Goal: Information Seeking & Learning: Learn about a topic

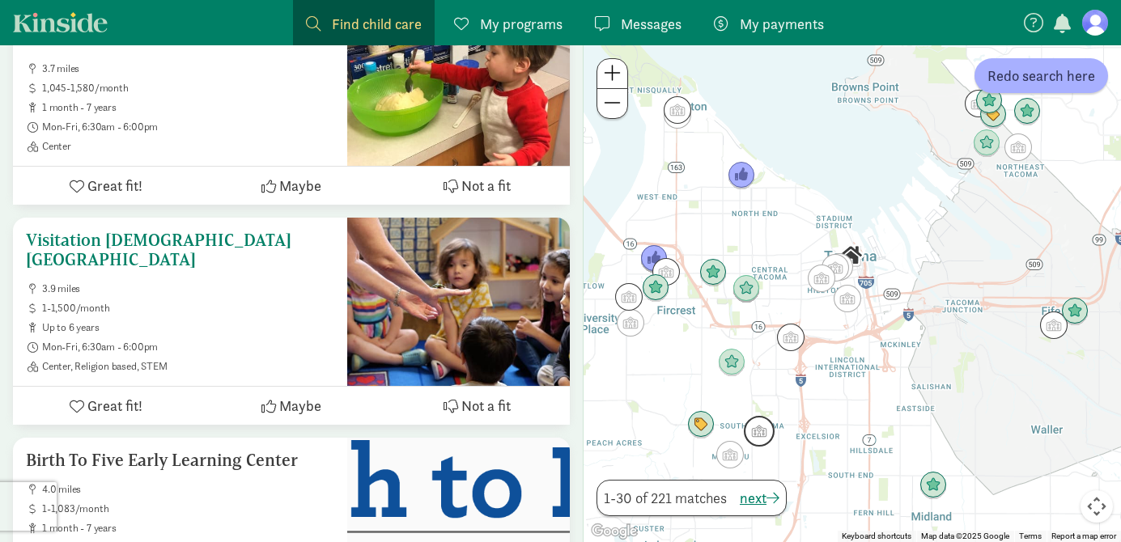
scroll to position [3529, 0]
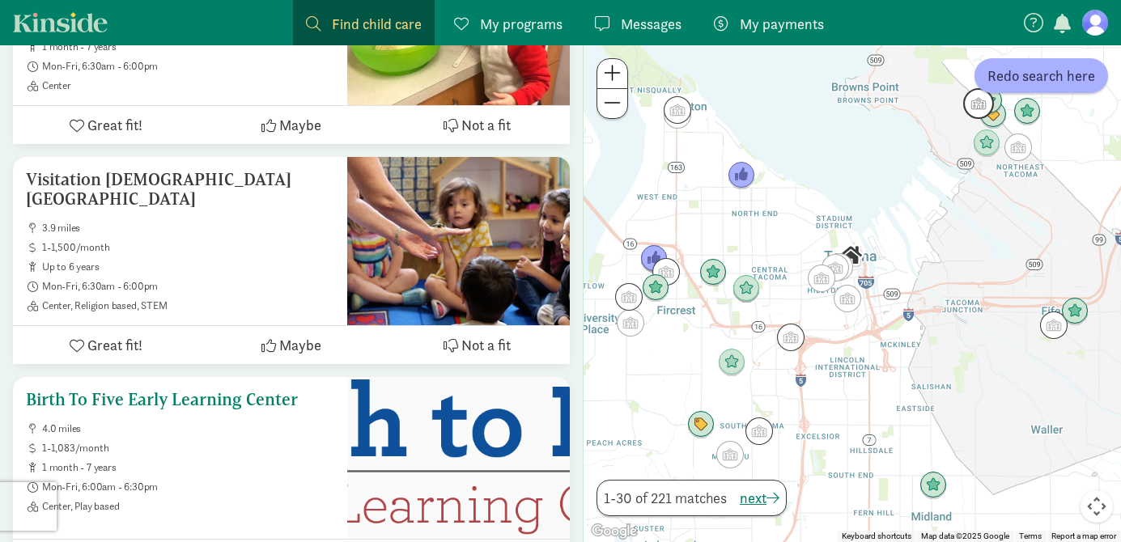
click at [170, 390] on h5 "Birth To Five Early Learning Center" at bounding box center [180, 399] width 308 height 19
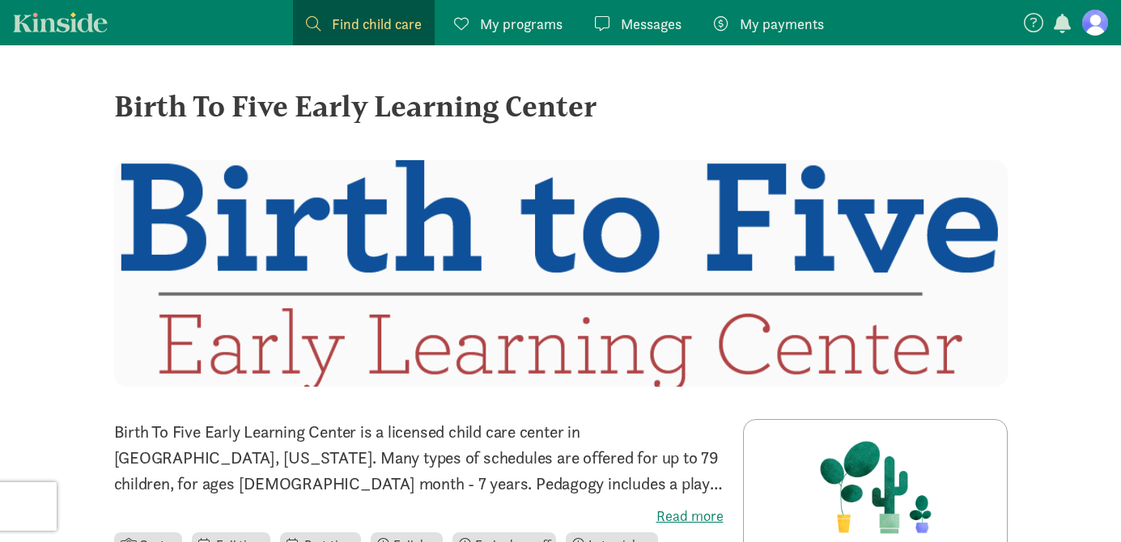
scroll to position [199, 0]
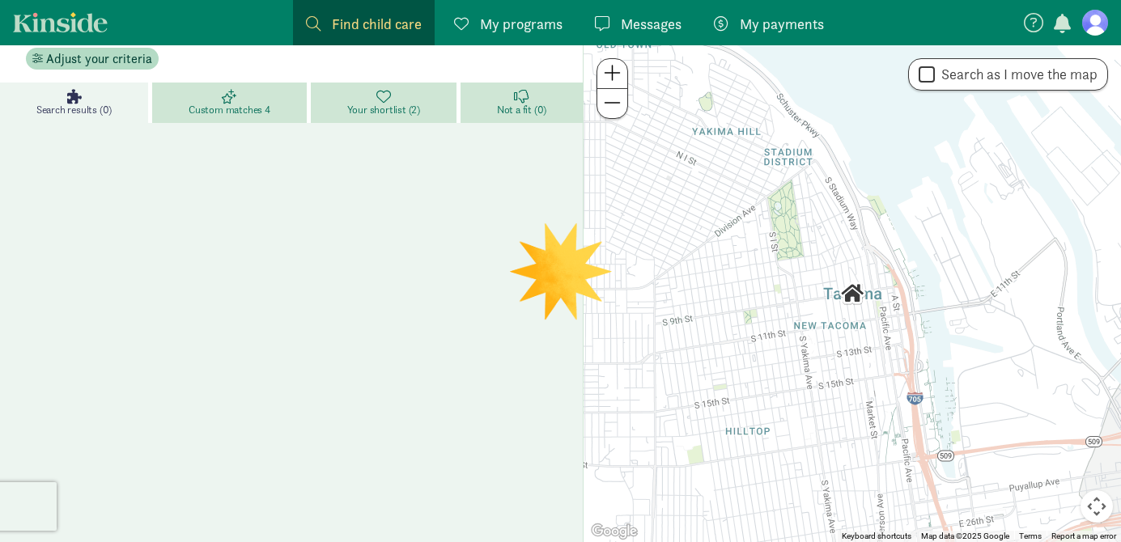
click at [677, 336] on div at bounding box center [852, 293] width 537 height 497
click at [613, 100] on span at bounding box center [612, 102] width 17 height 19
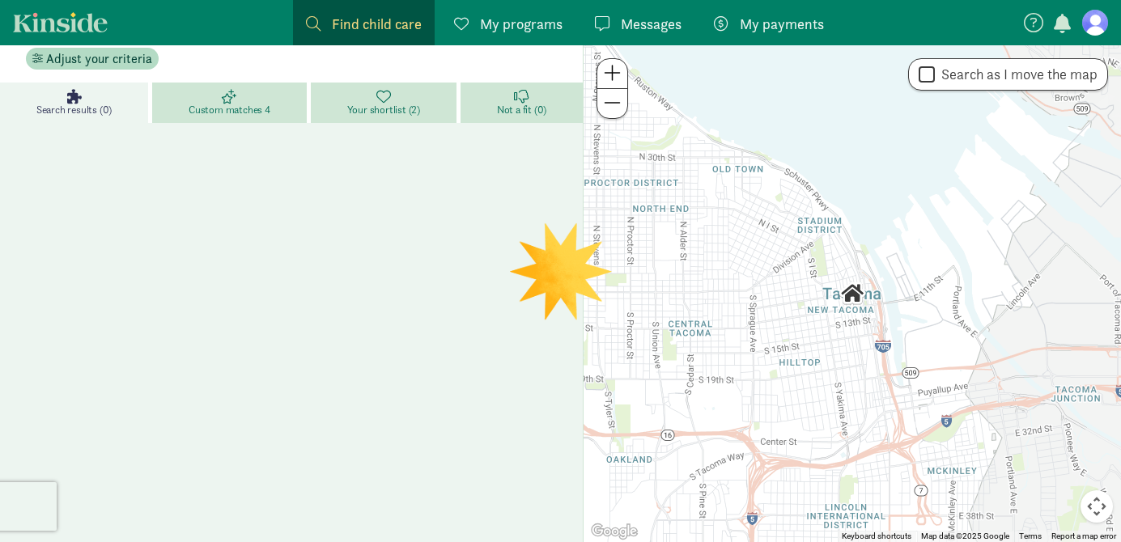
click at [435, 170] on div "Search results (0) Custom matches 4 Your shortlist (2) Not a fit (0)" at bounding box center [291, 326] width 583 height 486
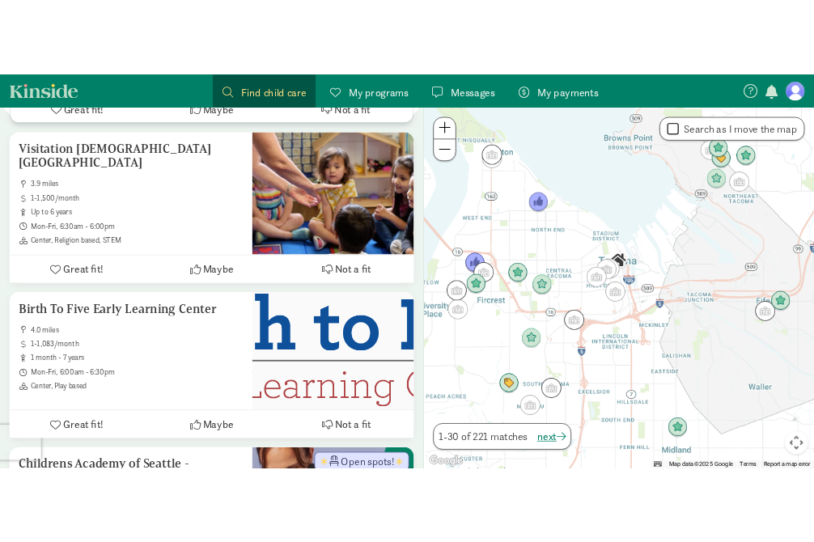
scroll to position [3635, 0]
